Goal: Task Accomplishment & Management: Manage account settings

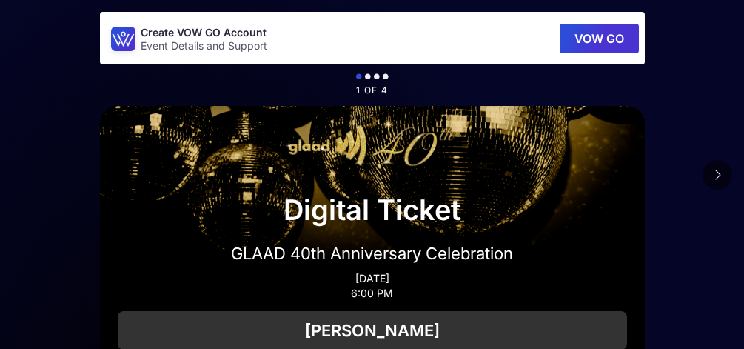
click at [609, 41] on button "VOW GO" at bounding box center [599, 39] width 79 height 30
click at [594, 39] on button "VOW GO" at bounding box center [599, 39] width 79 height 30
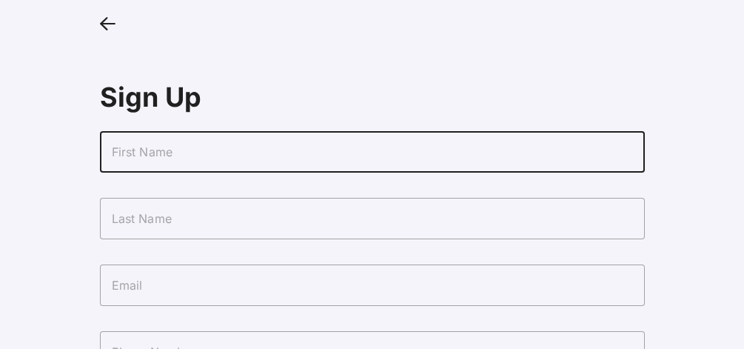
click at [151, 148] on input "text" at bounding box center [372, 151] width 545 height 41
type input "Bruce"
type input "Castellano"
type input "[EMAIL_ADDRESS][DOMAIN_NAME]"
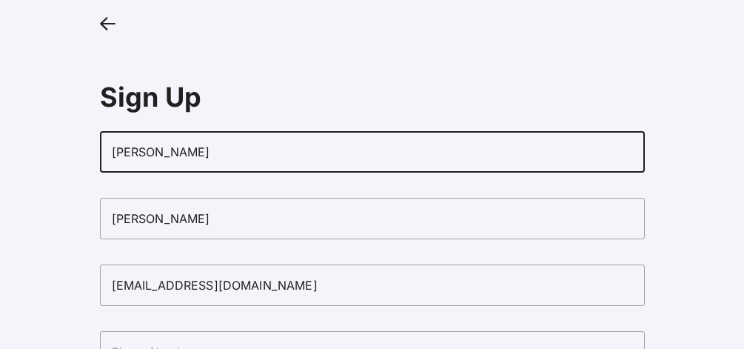
type input "+15163617293"
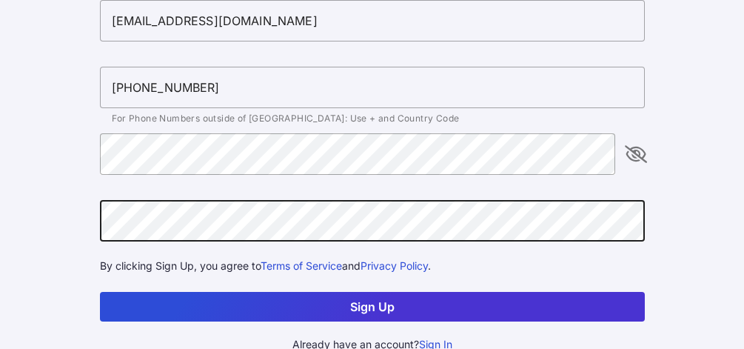
scroll to position [279, 0]
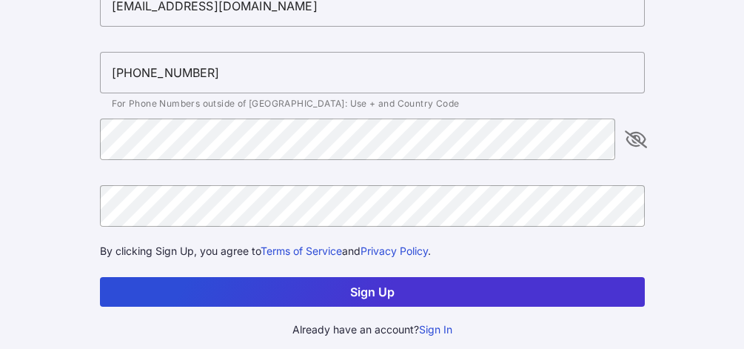
click at [247, 291] on button "Sign Up" at bounding box center [372, 292] width 545 height 30
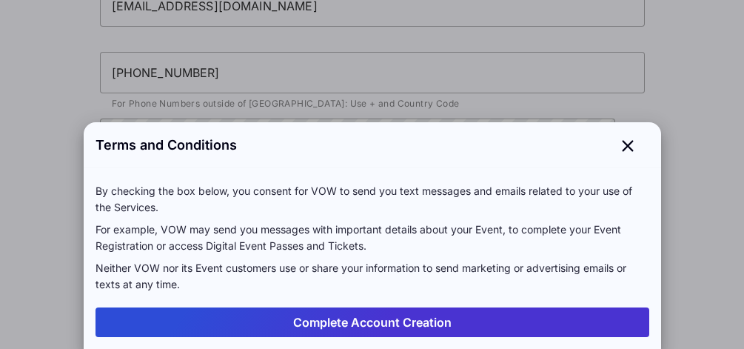
click at [431, 322] on button "Complete Account Creation" at bounding box center [373, 322] width 554 height 30
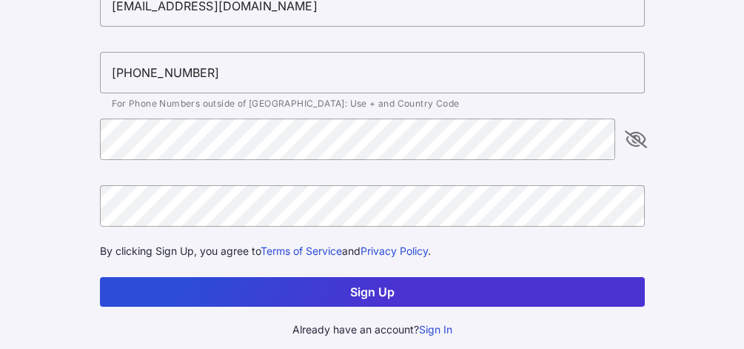
click at [379, 290] on button "Sign Up" at bounding box center [372, 292] width 545 height 30
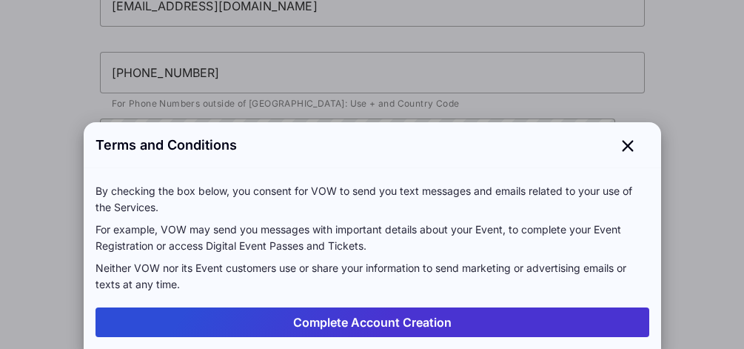
click at [388, 321] on button "Complete Account Creation" at bounding box center [373, 322] width 554 height 30
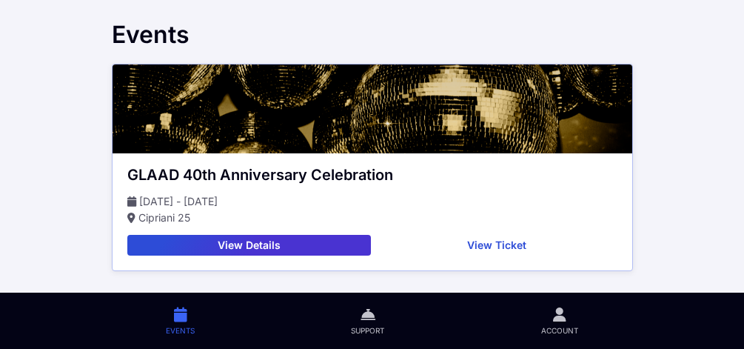
click at [508, 243] on button "View Ticket" at bounding box center [497, 245] width 241 height 21
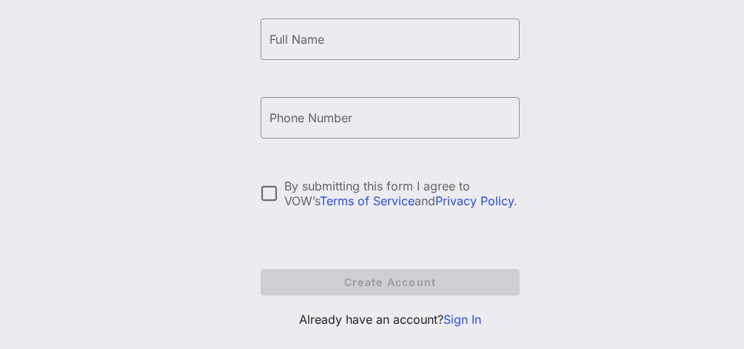
scroll to position [354, 0]
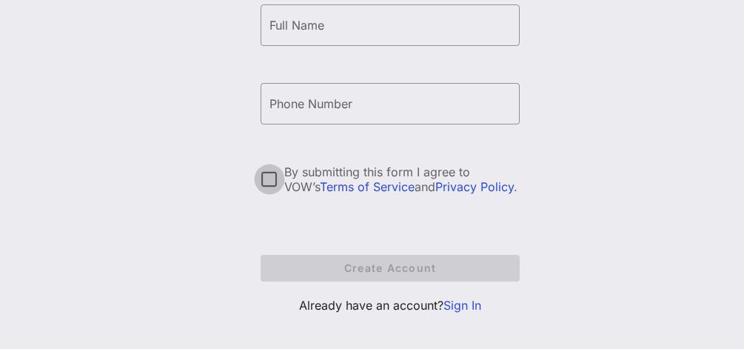
click at [272, 181] on div at bounding box center [269, 179] width 25 height 25
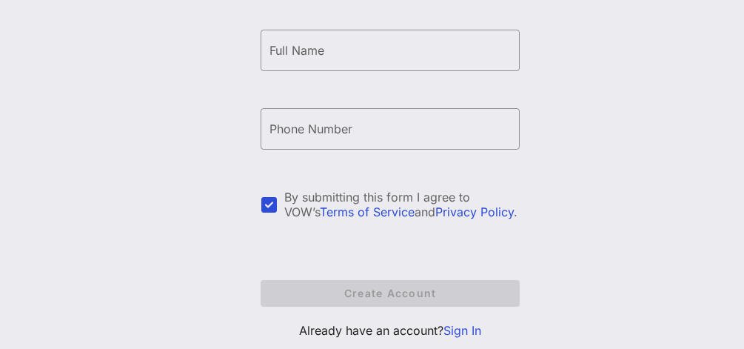
scroll to position [370, 0]
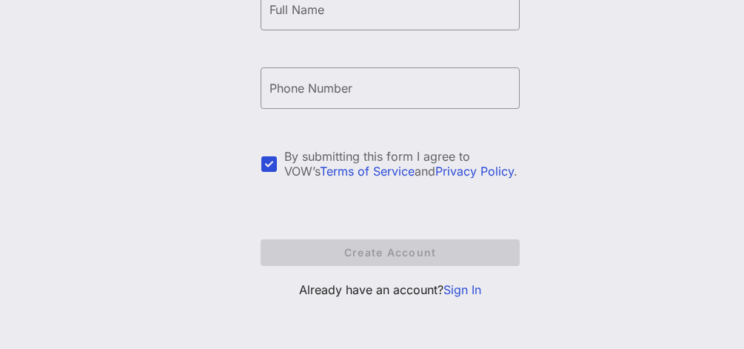
click at [471, 289] on link "Sign In" at bounding box center [463, 289] width 38 height 15
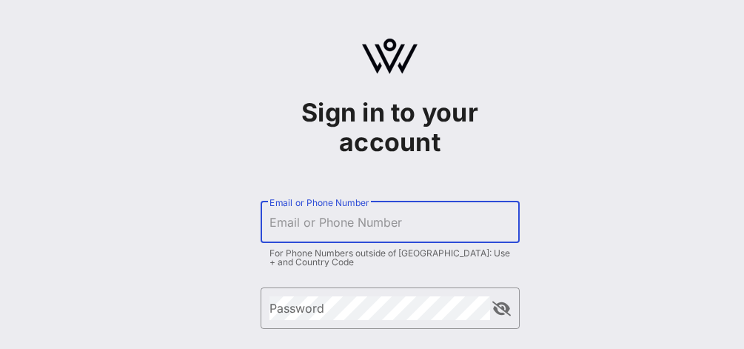
click at [414, 221] on input "Email or Phone Number" at bounding box center [390, 222] width 241 height 24
type input "brucebcastellano@gmail.com"
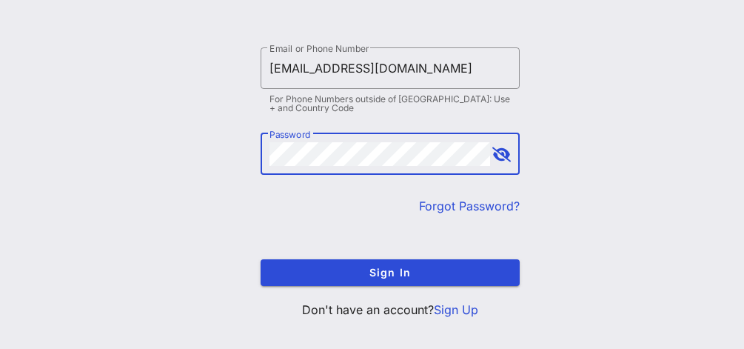
scroll to position [160, 0]
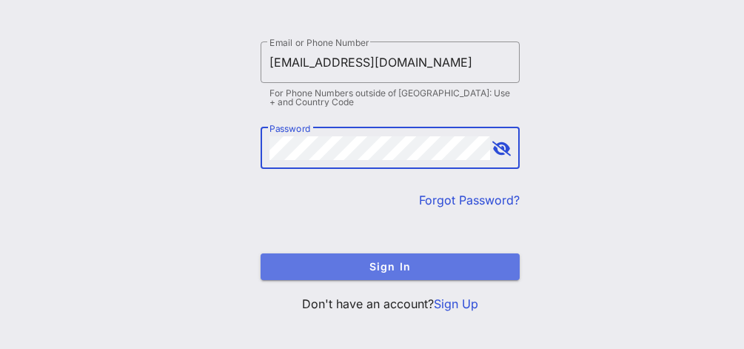
click at [454, 267] on span "Sign In" at bounding box center [391, 266] width 236 height 13
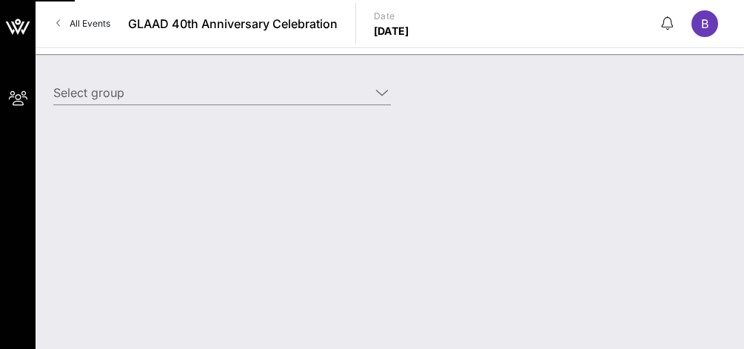
type input "Bruce Castellano (Castellano) [Bruce Castellano, brucebcastellano@gmail.com]"
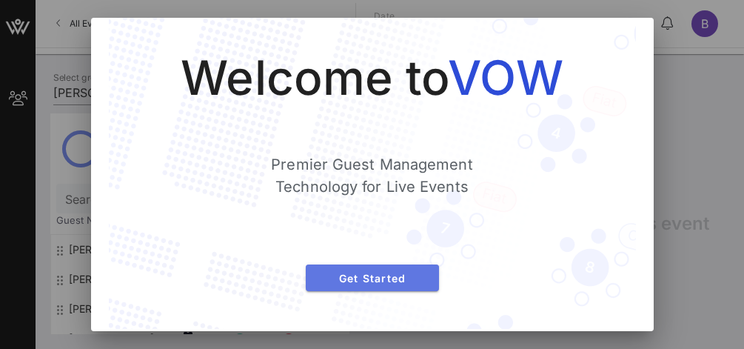
click at [403, 277] on span "Get Started" at bounding box center [373, 278] width 110 height 13
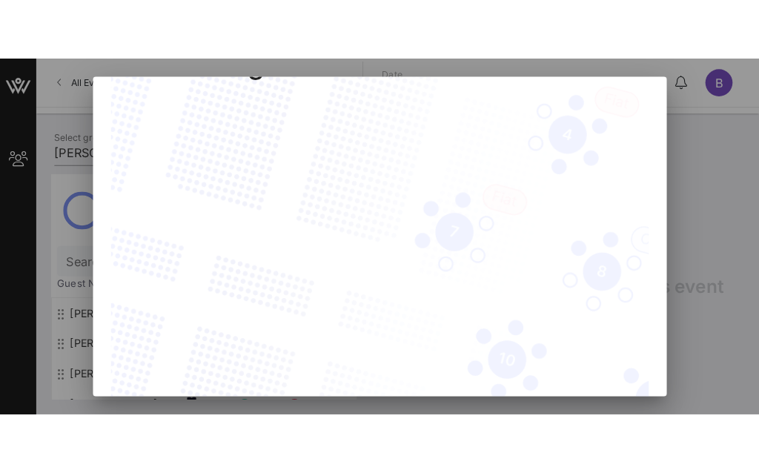
scroll to position [12, 0]
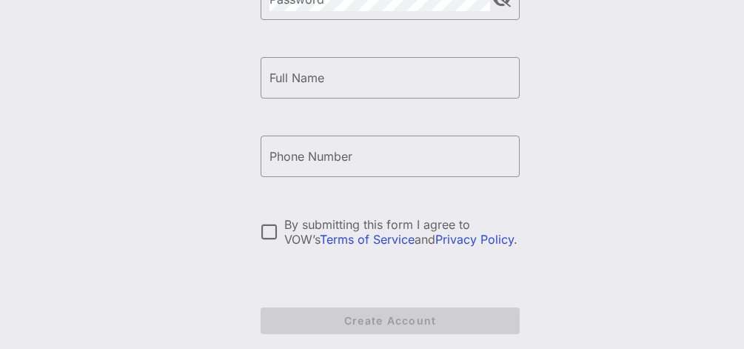
scroll to position [370, 0]
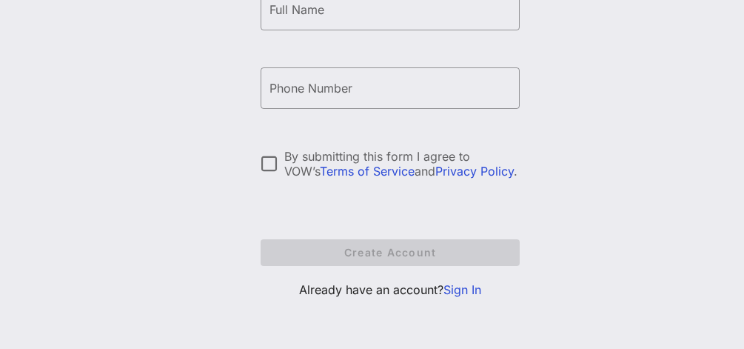
click at [469, 287] on link "Sign In" at bounding box center [463, 289] width 38 height 15
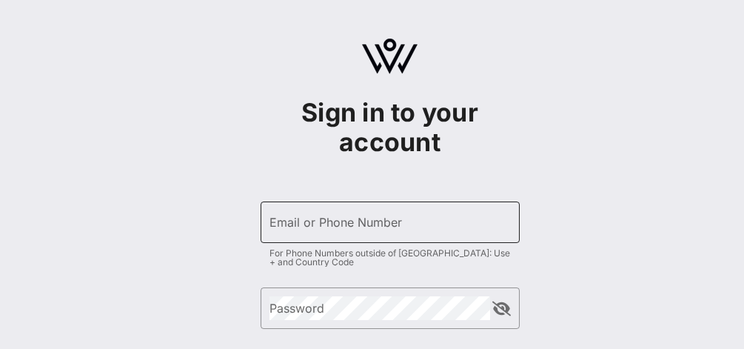
click at [401, 215] on input "Email or Phone Number" at bounding box center [390, 222] width 241 height 24
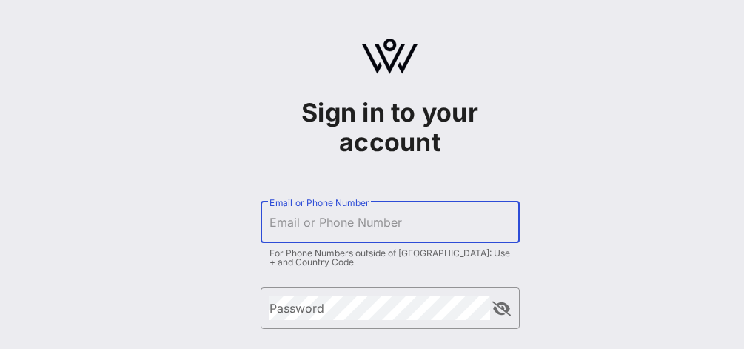
click at [350, 229] on input "Email or Phone Number" at bounding box center [390, 222] width 241 height 24
type input "[EMAIL_ADDRESS][DOMAIN_NAME]"
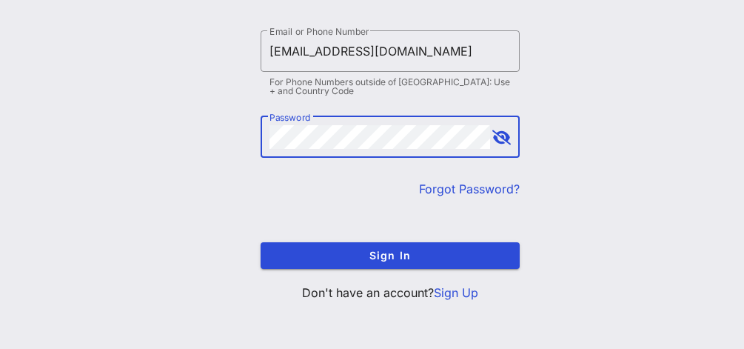
scroll to position [174, 0]
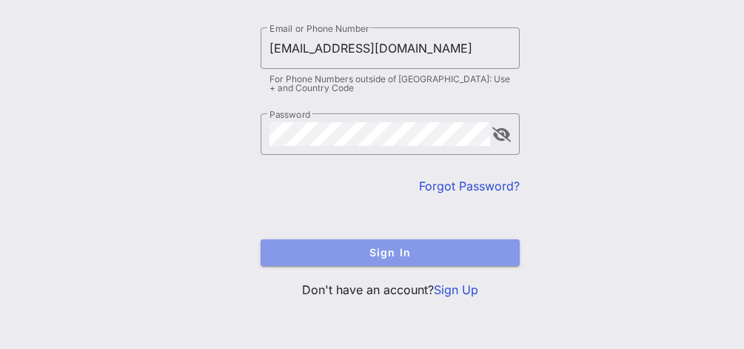
click at [444, 254] on span "Sign In" at bounding box center [391, 252] width 236 height 13
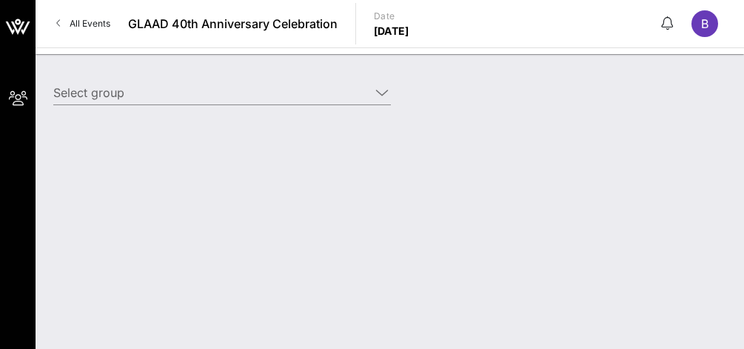
type input "Bruce Castellano (Castellano) [Bruce Castellano, brucebcastellano@gmail.com]"
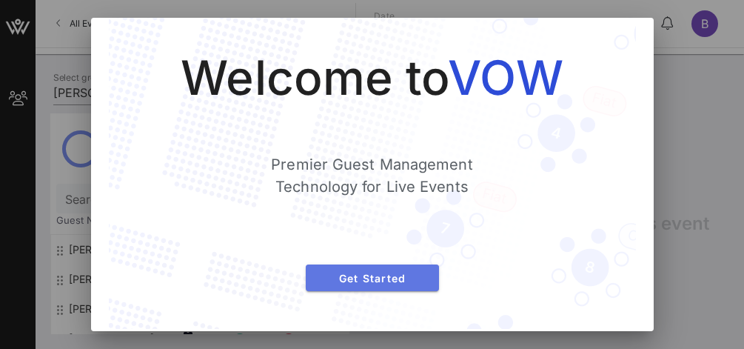
click at [408, 286] on button "Get Started" at bounding box center [372, 277] width 133 height 27
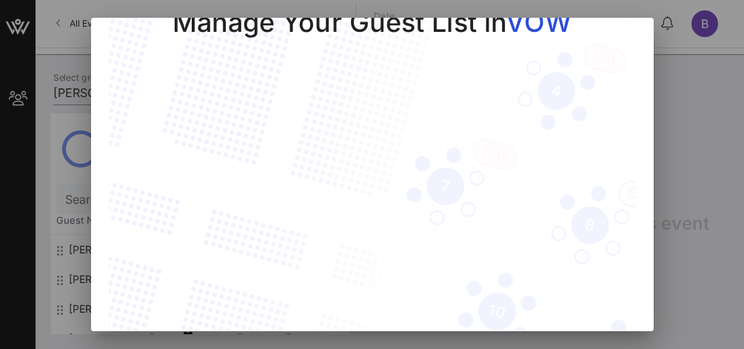
scroll to position [123, 0]
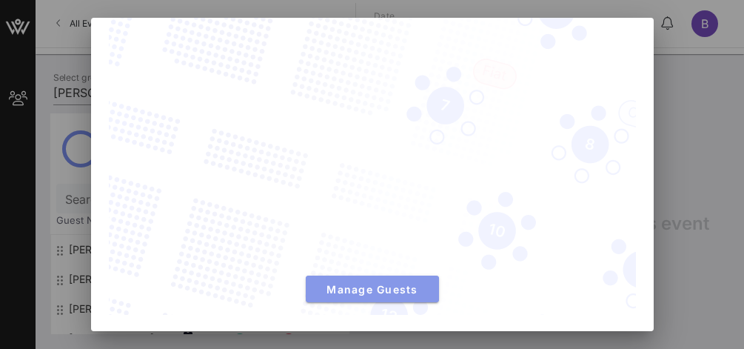
click at [407, 293] on span "Manage Guests" at bounding box center [373, 289] width 110 height 13
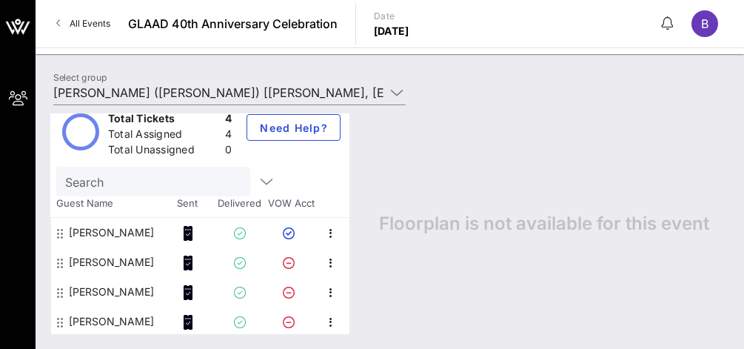
scroll to position [19, 0]
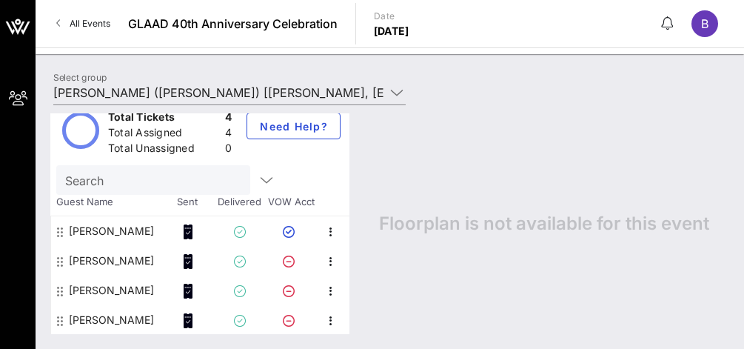
click at [57, 261] on icon at bounding box center [60, 262] width 6 height 12
click at [332, 261] on icon "button" at bounding box center [331, 262] width 18 height 18
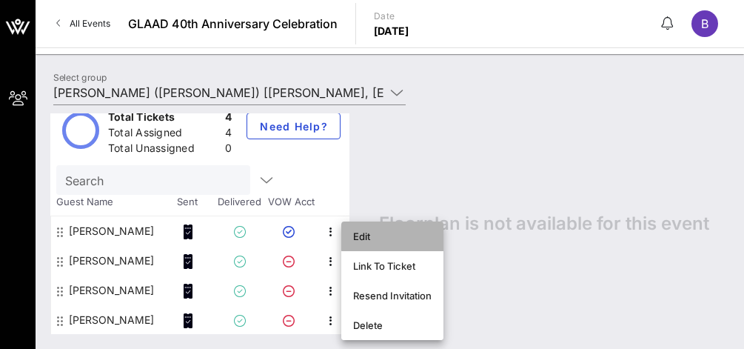
click at [364, 235] on div "Edit" at bounding box center [392, 236] width 79 height 12
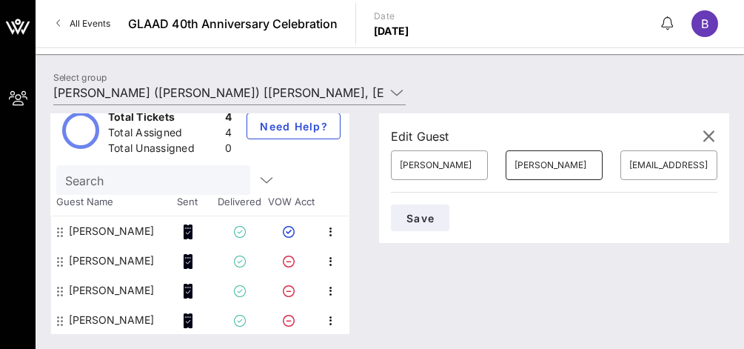
click at [567, 164] on input "Zimmerman" at bounding box center [554, 165] width 79 height 24
type input "Zimmermann"
click at [416, 216] on span "Save" at bounding box center [420, 218] width 29 height 13
